Goal: Task Accomplishment & Management: Manage account settings

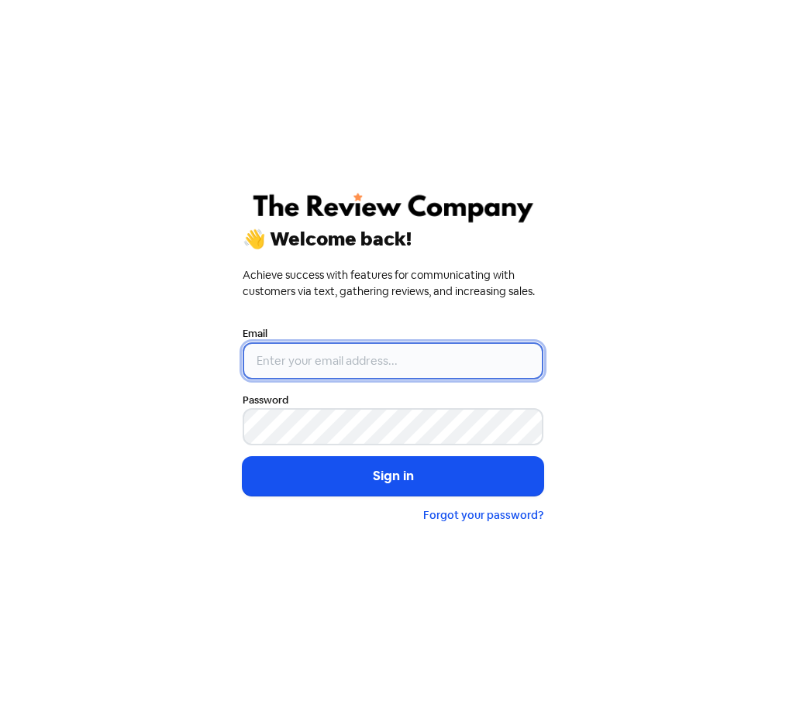
type input "[EMAIL_ADDRESS][DOMAIN_NAME]"
drag, startPoint x: 0, startPoint y: 0, endPoint x: 356, endPoint y: 369, distance: 512.8
click at [356, 369] on input "[EMAIL_ADDRESS][DOMAIN_NAME]" at bounding box center [392, 360] width 301 height 37
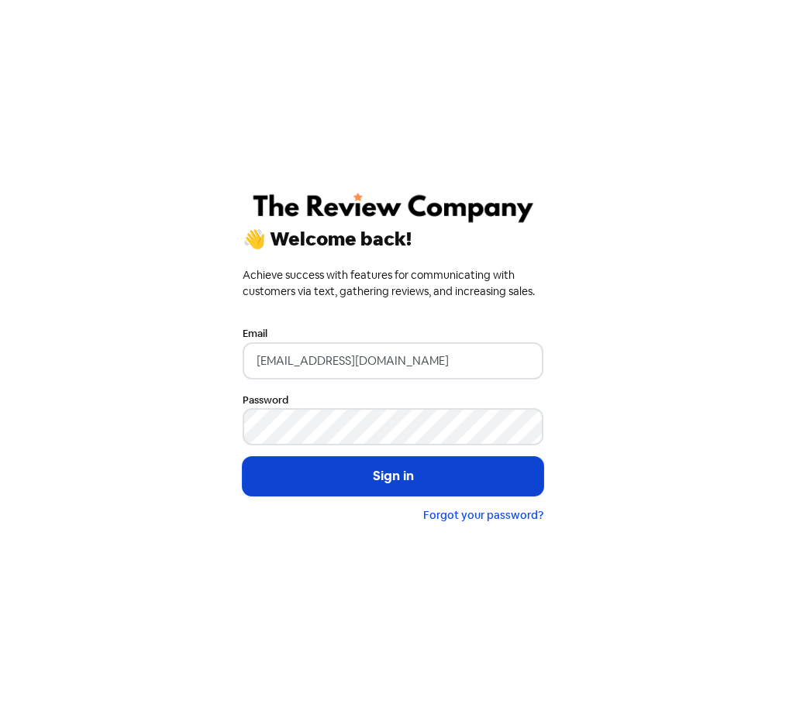
click at [278, 481] on button "Sign in" at bounding box center [392, 476] width 301 height 39
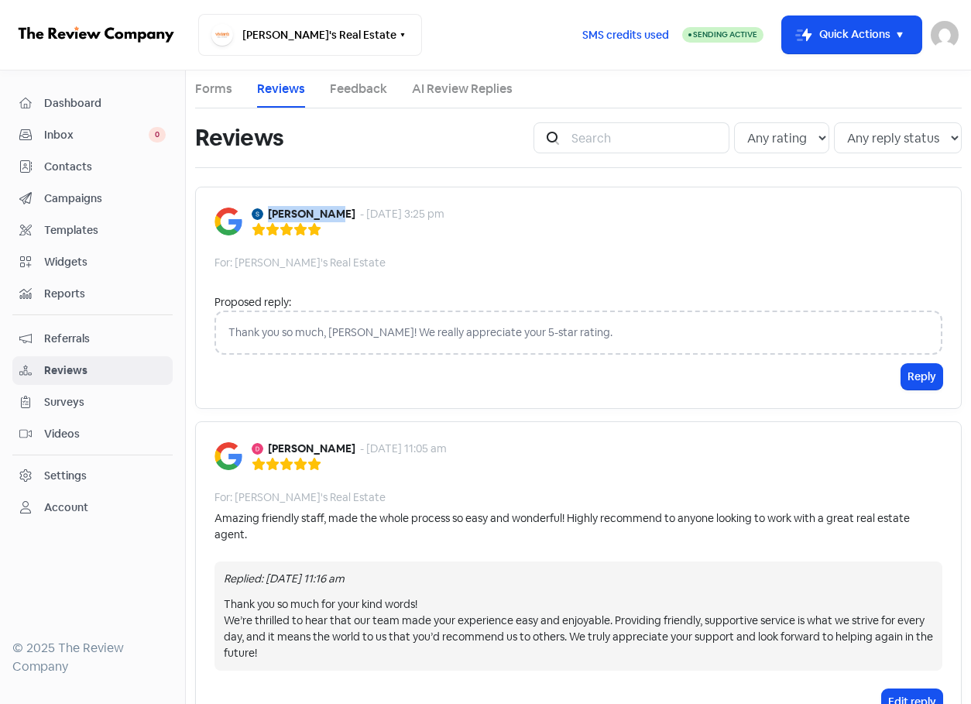
drag, startPoint x: 267, startPoint y: 208, endPoint x: 329, endPoint y: 215, distance: 62.4
click at [329, 215] on div "[PERSON_NAME] - [DATE] 3:25 pm" at bounding box center [348, 214] width 193 height 16
copy b "[PERSON_NAME]"
